Goal: Task Accomplishment & Management: Use online tool/utility

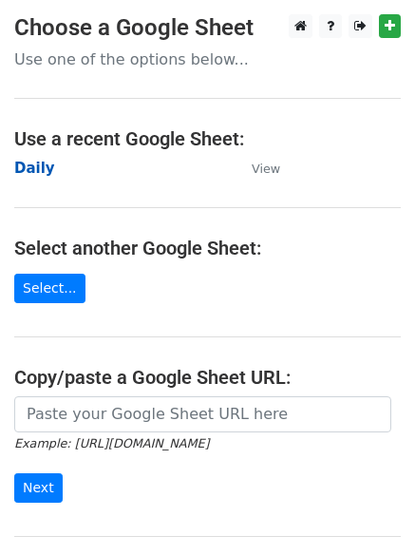
click at [18, 172] on strong "Daily" at bounding box center [34, 168] width 41 height 17
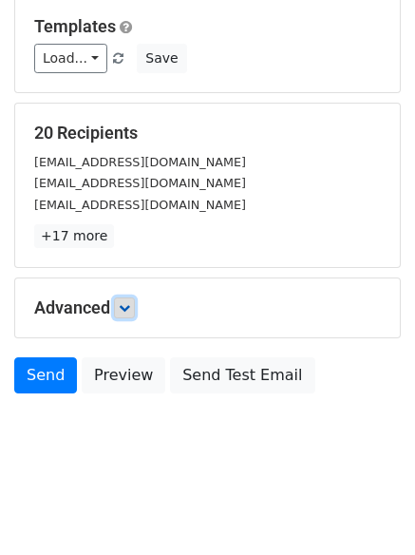
click at [123, 310] on icon at bounding box center [124, 307] width 11 height 11
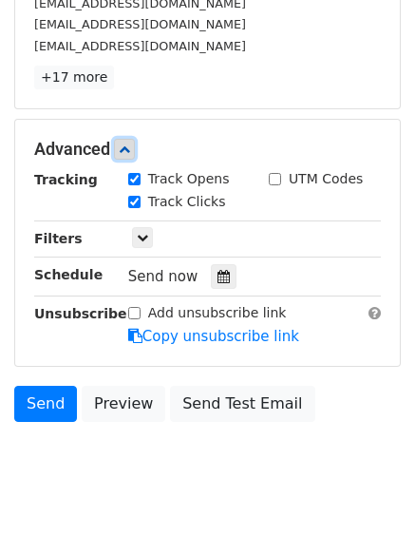
scroll to position [343, 0]
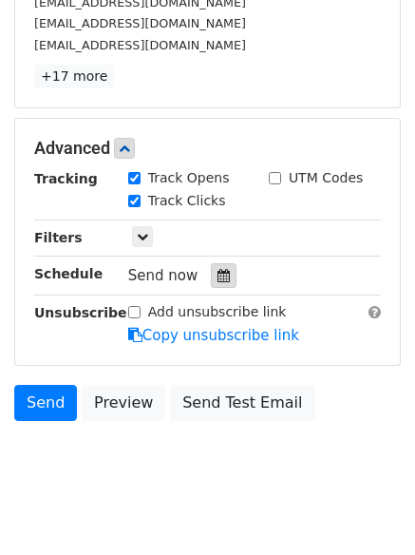
click at [224, 273] on div at bounding box center [224, 275] width 26 height 25
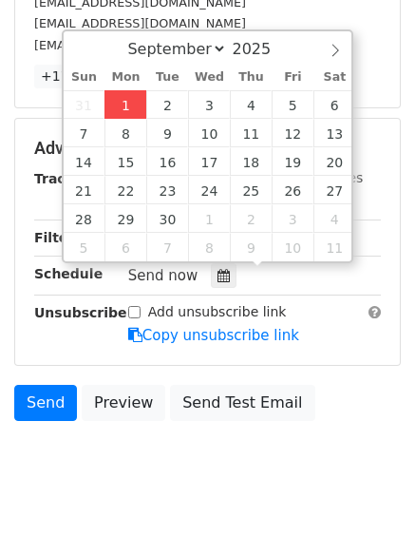
type input "2025-09-01 12:00"
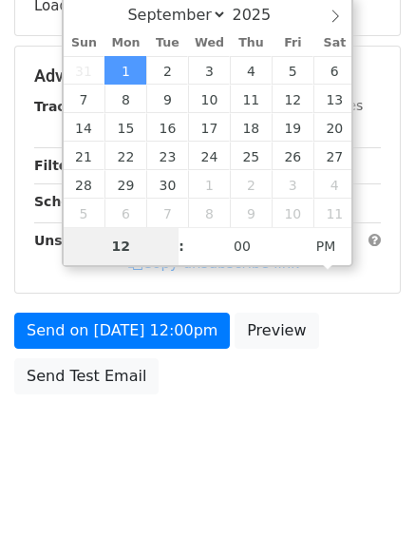
type input "4"
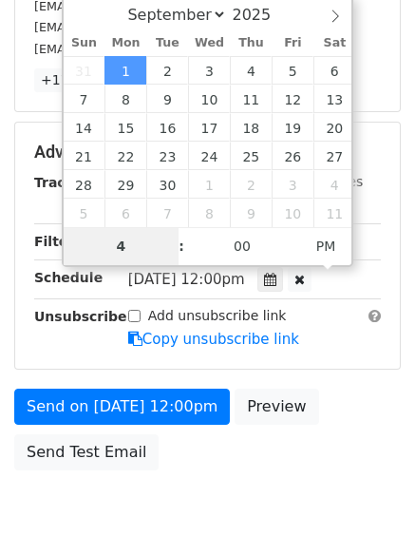
scroll to position [343, 0]
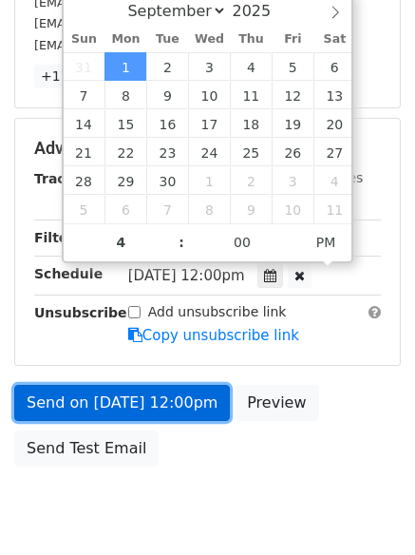
type input "2025-09-01 16:00"
click at [122, 406] on link "Send on Sep 1 at 12:00pm" at bounding box center [122, 403] width 216 height 36
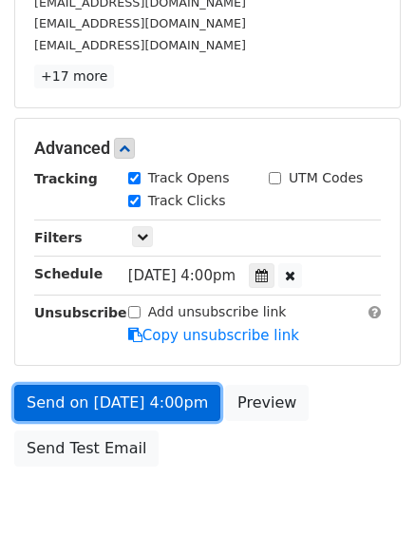
click at [122, 404] on link "Send on Sep 1 at 4:00pm" at bounding box center [117, 403] width 206 height 36
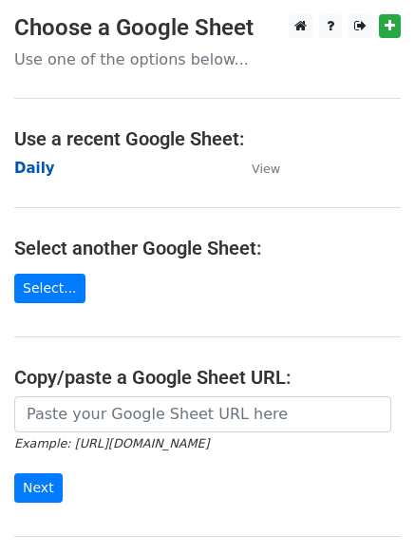
click at [25, 167] on strong "Daily" at bounding box center [34, 168] width 41 height 17
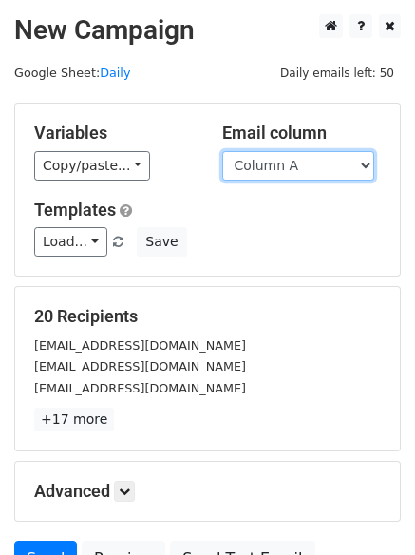
drag, startPoint x: 0, startPoint y: 0, endPoint x: 266, endPoint y: 178, distance: 319.7
click at [263, 169] on select "Column A Column B Column C Column D Column E" at bounding box center [298, 165] width 152 height 29
click at [222, 151] on select "Column A Column B Column C Column D Column E" at bounding box center [298, 165] width 152 height 29
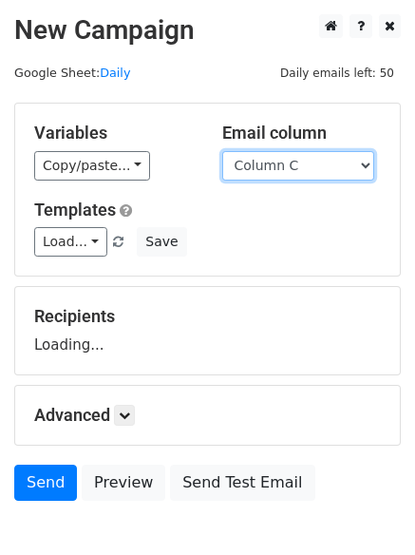
click at [265, 171] on select "Column A Column B Column C Column D Column E" at bounding box center [298, 165] width 152 height 29
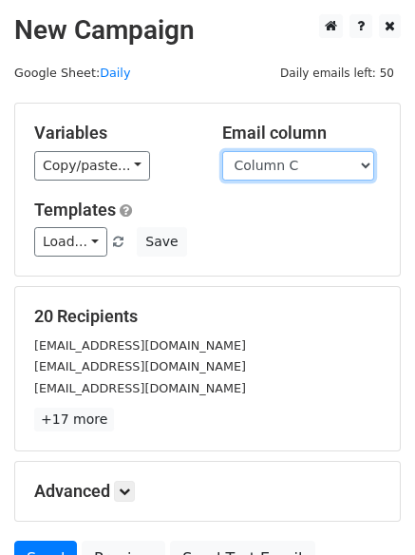
select select "Column B"
click at [222, 151] on select "Column A Column B Column C Column D Column E" at bounding box center [298, 165] width 152 height 29
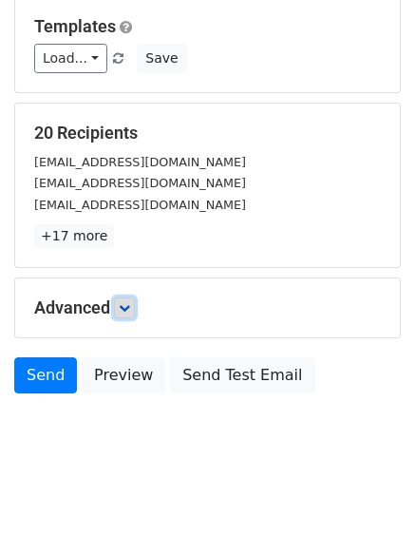
click at [129, 300] on link at bounding box center [124, 307] width 21 height 21
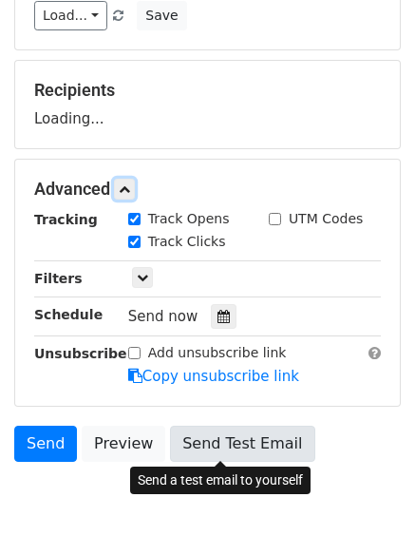
scroll to position [275, 0]
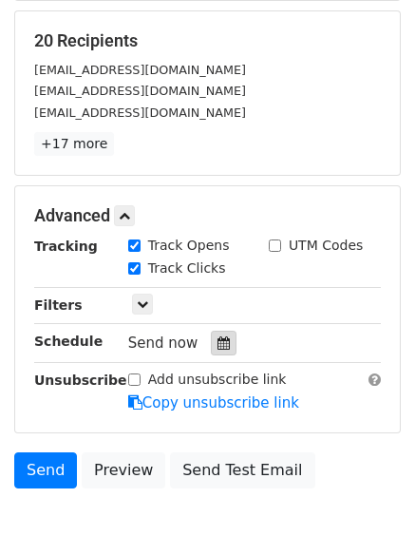
click at [217, 342] on icon at bounding box center [223, 342] width 12 height 13
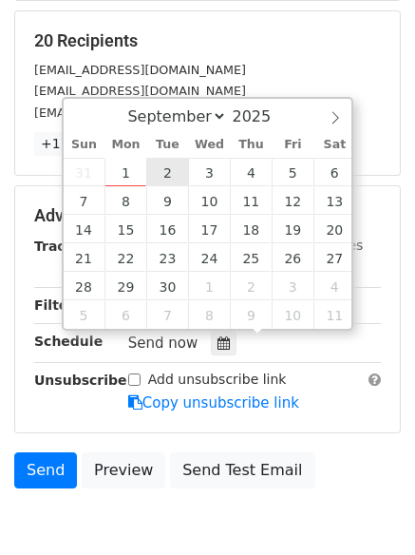
type input "2025-09-02 12:00"
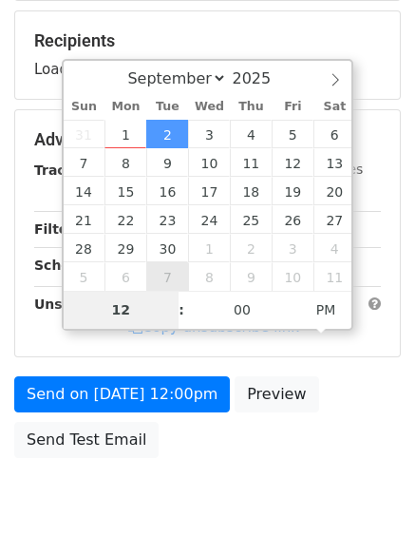
type input "5"
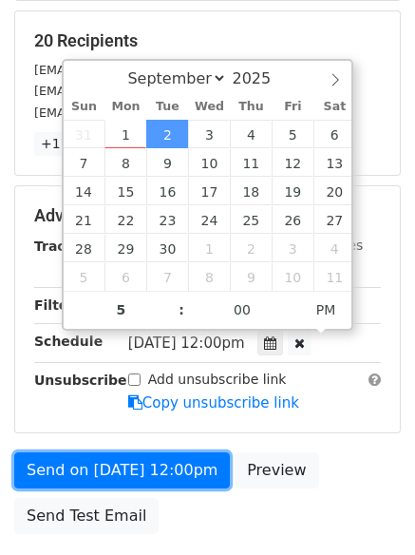
type input "2025-09-02 17:00"
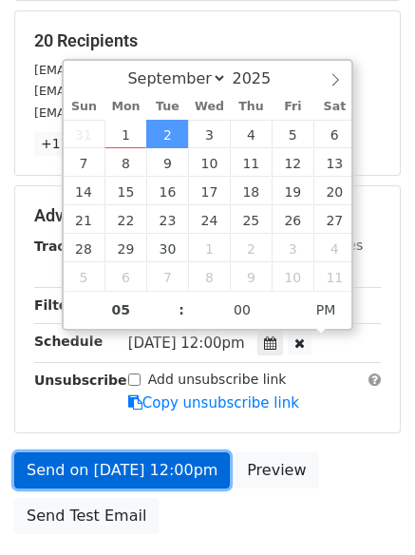
click at [131, 477] on link "Send on Sep 2 at 12:00pm" at bounding box center [122, 470] width 216 height 36
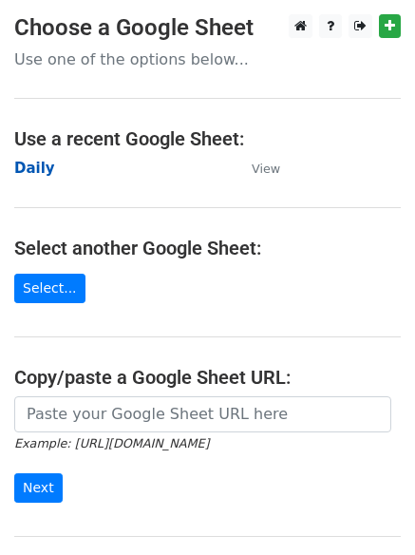
click at [35, 171] on strong "Daily" at bounding box center [34, 168] width 41 height 17
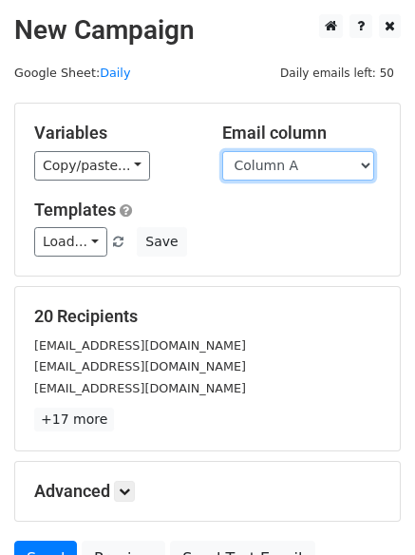
click at [282, 170] on select "Column A Column B Column C Column D Column E" at bounding box center [298, 165] width 152 height 29
select select "Column C"
click at [222, 151] on select "Column A Column B Column C Column D Column E" at bounding box center [298, 165] width 152 height 29
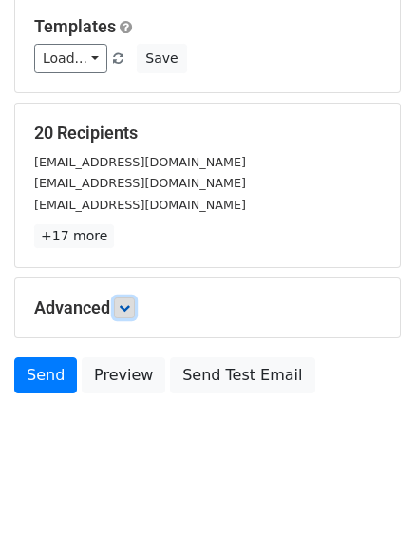
click at [126, 304] on icon at bounding box center [124, 307] width 11 height 11
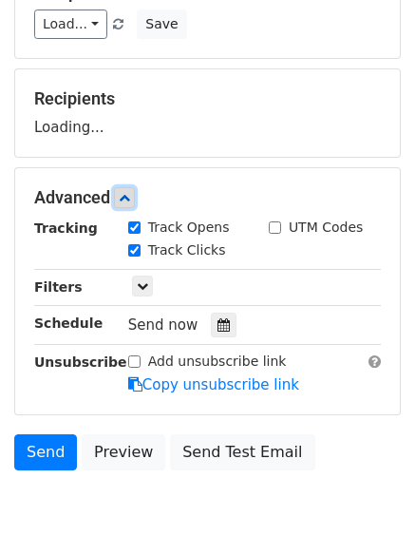
scroll to position [272, 0]
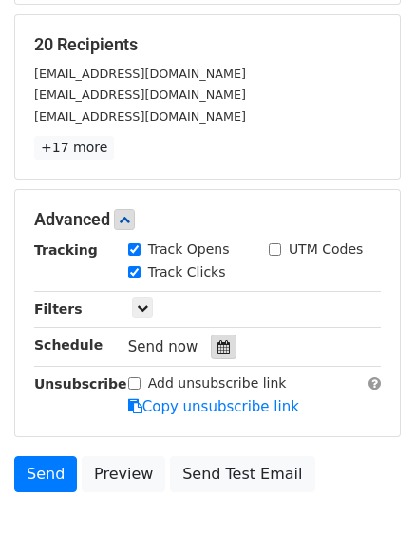
click at [217, 348] on icon at bounding box center [223, 346] width 12 height 13
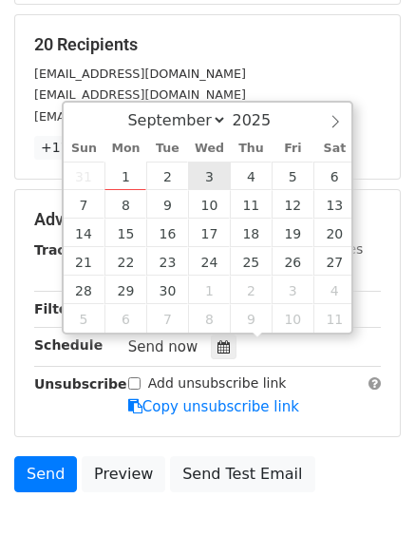
type input "2025-09-03 12:00"
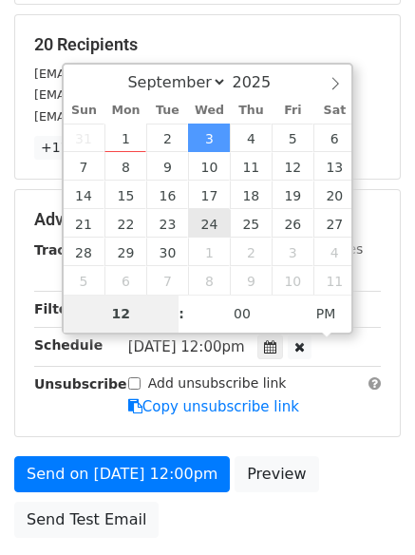
type input "6"
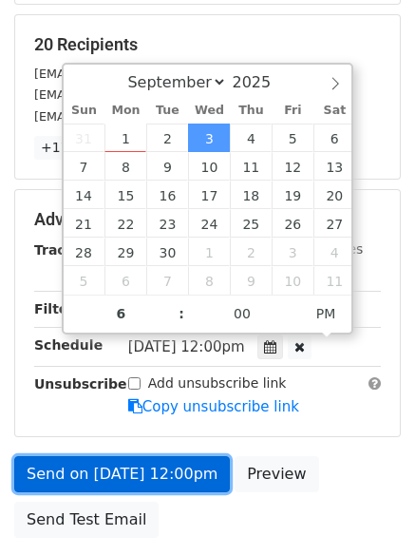
type input "2025-09-03 18:00"
click at [128, 466] on link "Send on Sep 3 at 12:00pm" at bounding box center [122, 474] width 216 height 36
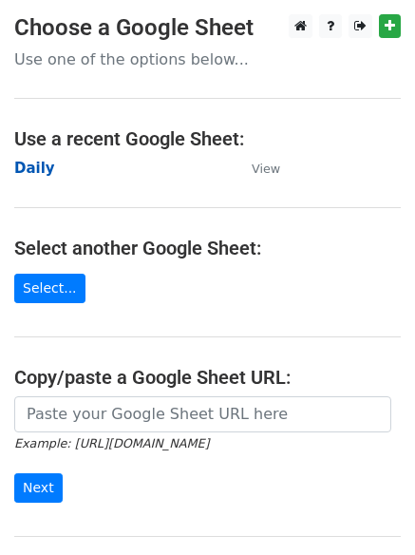
click at [31, 172] on strong "Daily" at bounding box center [34, 168] width 41 height 17
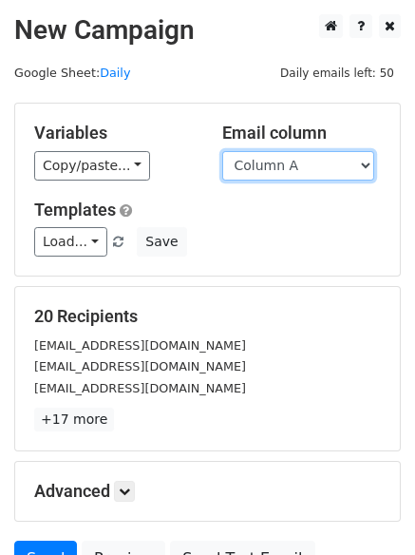
click at [315, 166] on select "Column A Column B Column C Column D Column E" at bounding box center [298, 165] width 152 height 29
select select "Column D"
click at [222, 151] on select "Column A Column B Column C Column D Column E" at bounding box center [298, 165] width 152 height 29
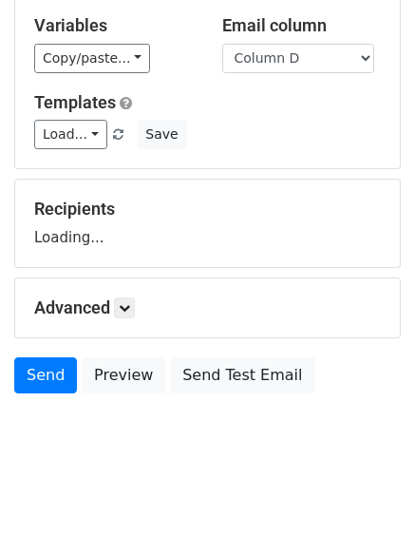
drag, startPoint x: 140, startPoint y: 320, endPoint x: 134, endPoint y: 310, distance: 11.9
click at [139, 320] on div "Advanced Tracking Track Opens UTM Codes Track Clicks Filters Only include sprea…" at bounding box center [207, 307] width 385 height 59
click at [130, 304] on icon at bounding box center [124, 307] width 11 height 11
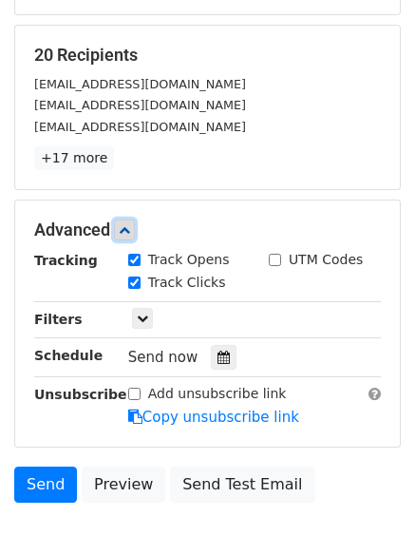
scroll to position [274, 0]
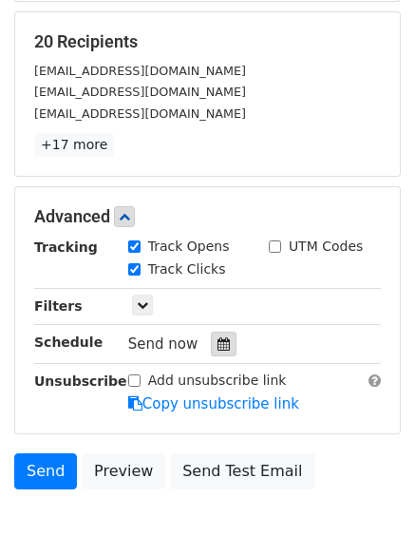
click at [217, 356] on div at bounding box center [224, 343] width 26 height 25
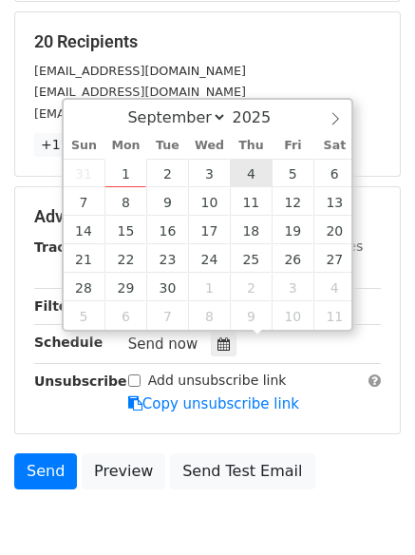
type input "2025-09-04 12:00"
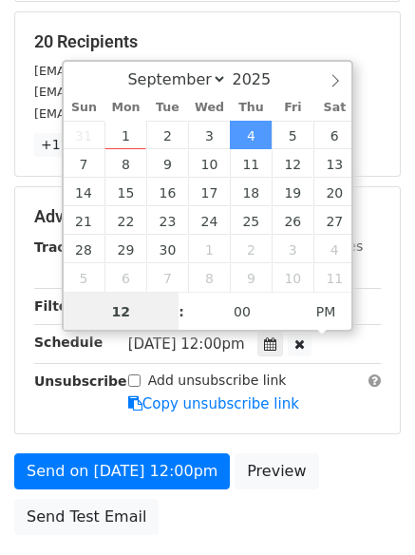
scroll to position [1, 0]
type input "7"
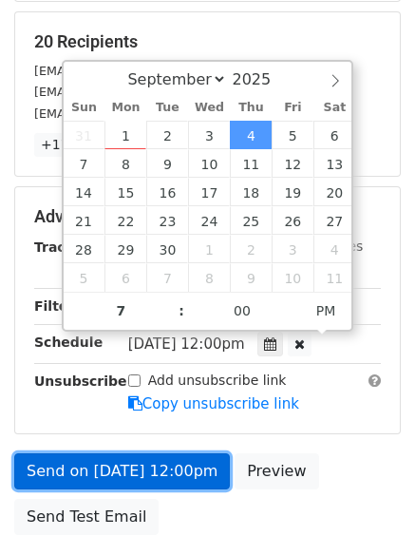
type input "2025-09-04 19:00"
click at [137, 468] on link "Send on Sep 4 at 12:00pm" at bounding box center [122, 471] width 216 height 36
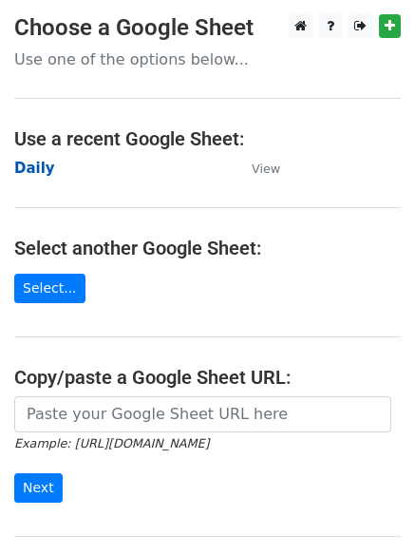
click at [31, 168] on strong "Daily" at bounding box center [34, 168] width 41 height 17
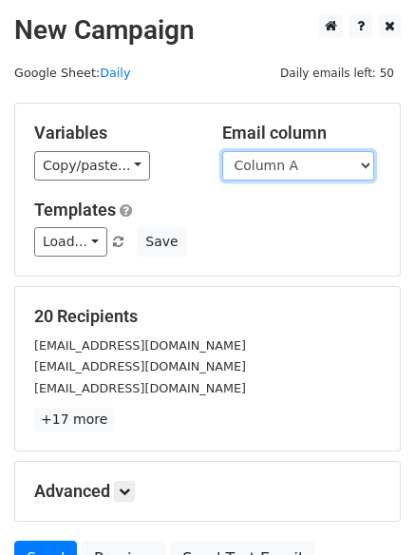
click at [279, 171] on select "Column A Column B Column C Column D Column E" at bounding box center [298, 165] width 152 height 29
select select "Column E"
click at [222, 151] on select "Column A Column B Column C Column D Column E" at bounding box center [298, 165] width 152 height 29
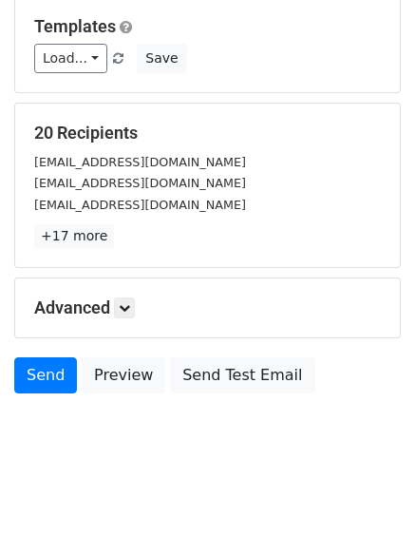
click at [126, 319] on div "Advanced Tracking Track Opens UTM Codes Track Clicks Filters Only include sprea…" at bounding box center [207, 307] width 385 height 59
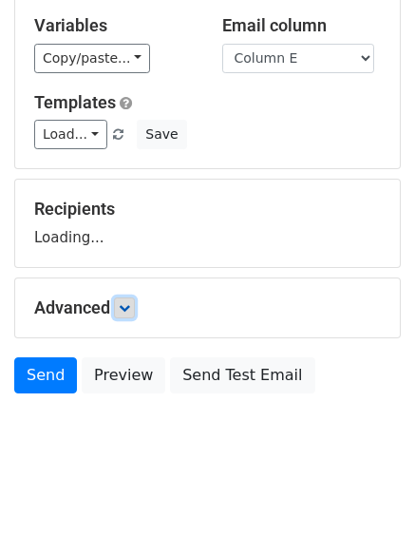
click at [130, 308] on icon at bounding box center [124, 307] width 11 height 11
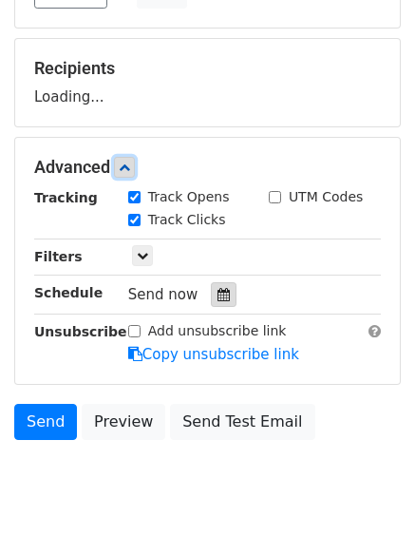
scroll to position [291, 0]
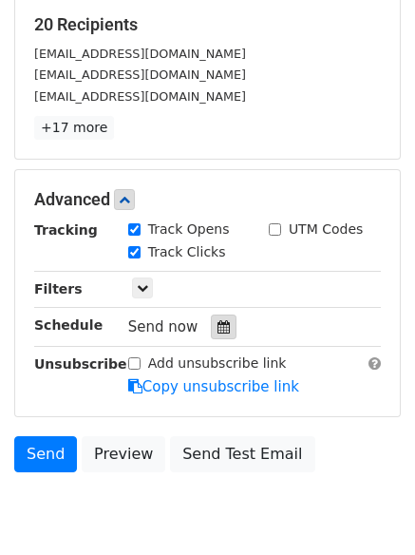
click at [218, 328] on icon at bounding box center [223, 326] width 12 height 13
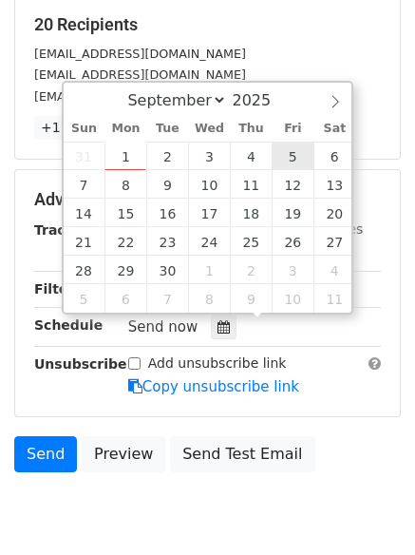
type input "[DATE] 12:00"
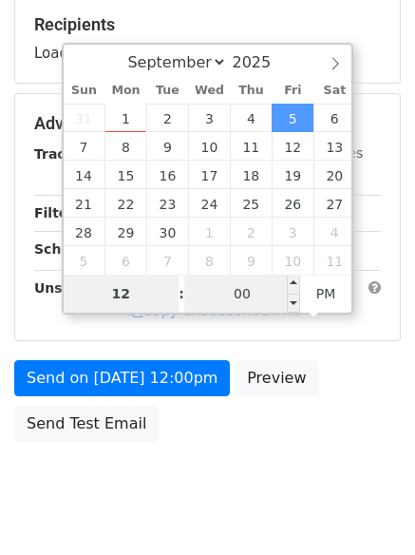
type input "8"
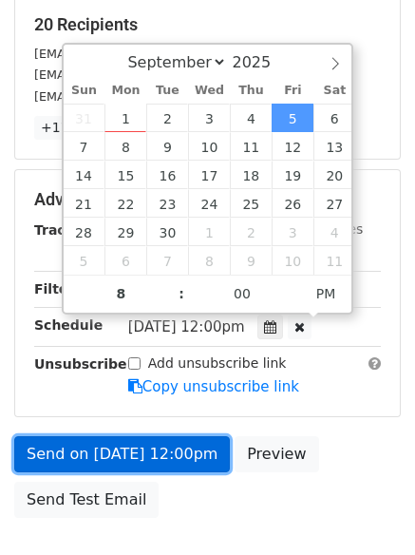
type input "[DATE] 20:00"
click at [119, 443] on link "Send on [DATE] 12:00pm" at bounding box center [122, 454] width 216 height 36
